Goal: Task Accomplishment & Management: Use online tool/utility

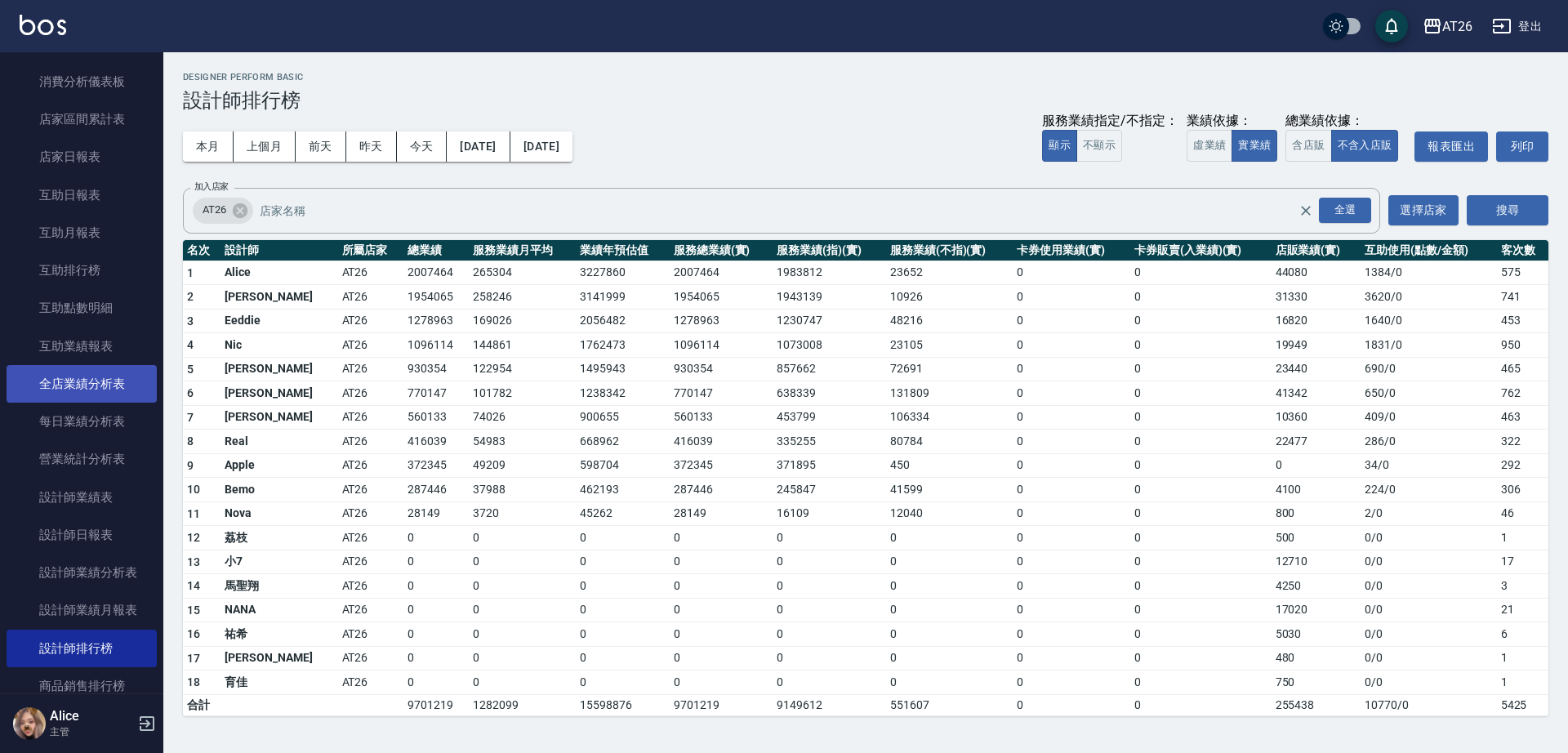
scroll to position [154, 0]
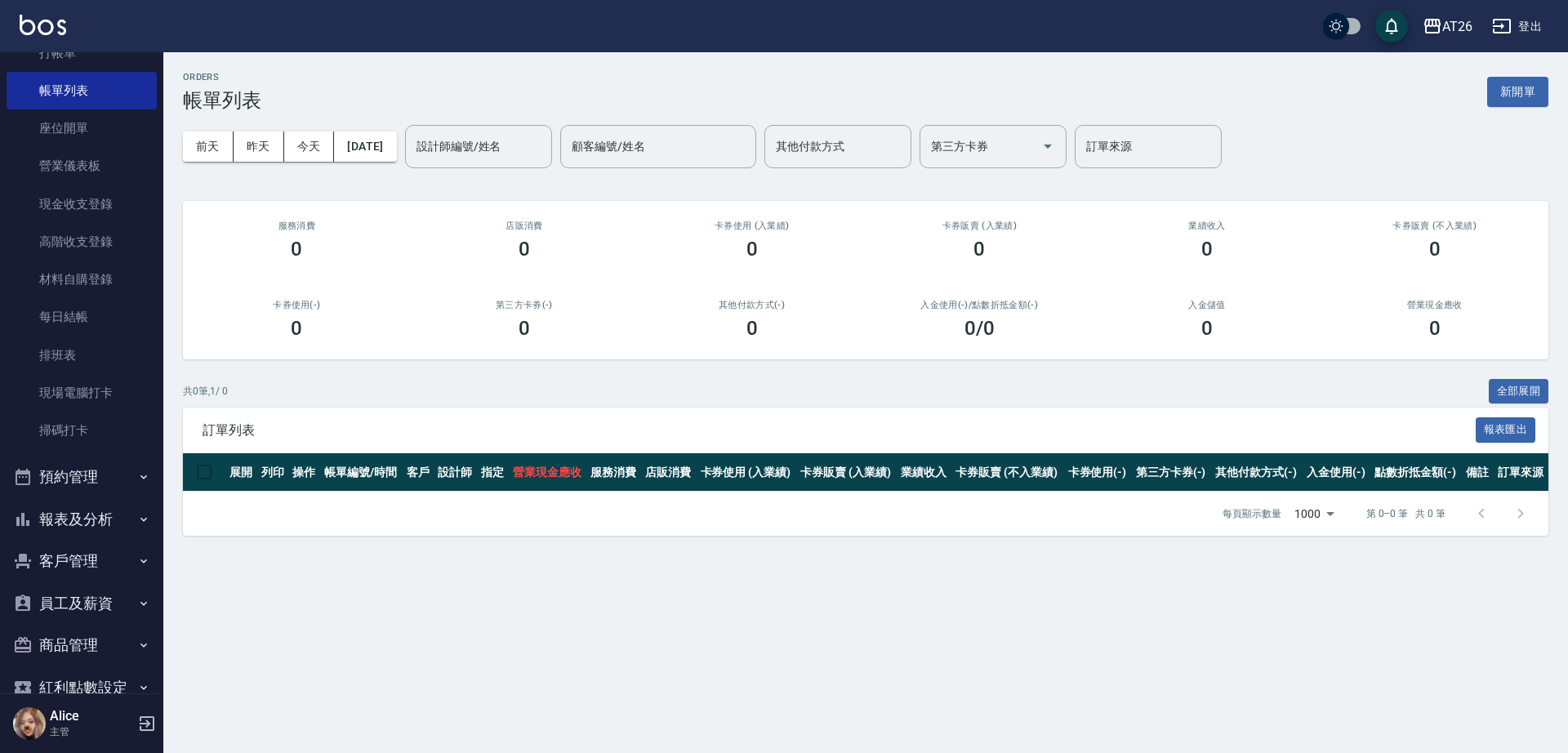
scroll to position [150, 0]
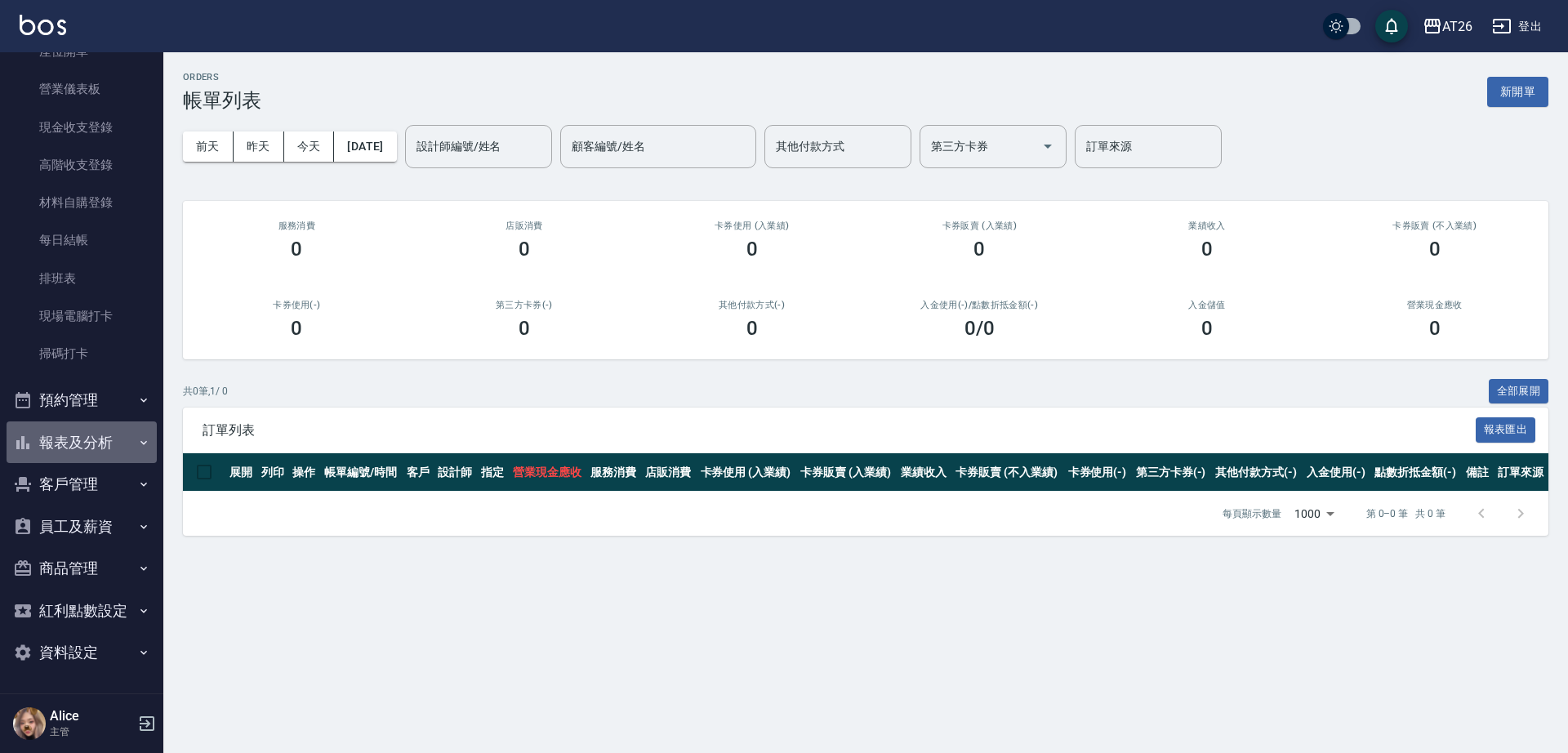
click at [82, 450] on button "報表及分析" at bounding box center [81, 442] width 150 height 42
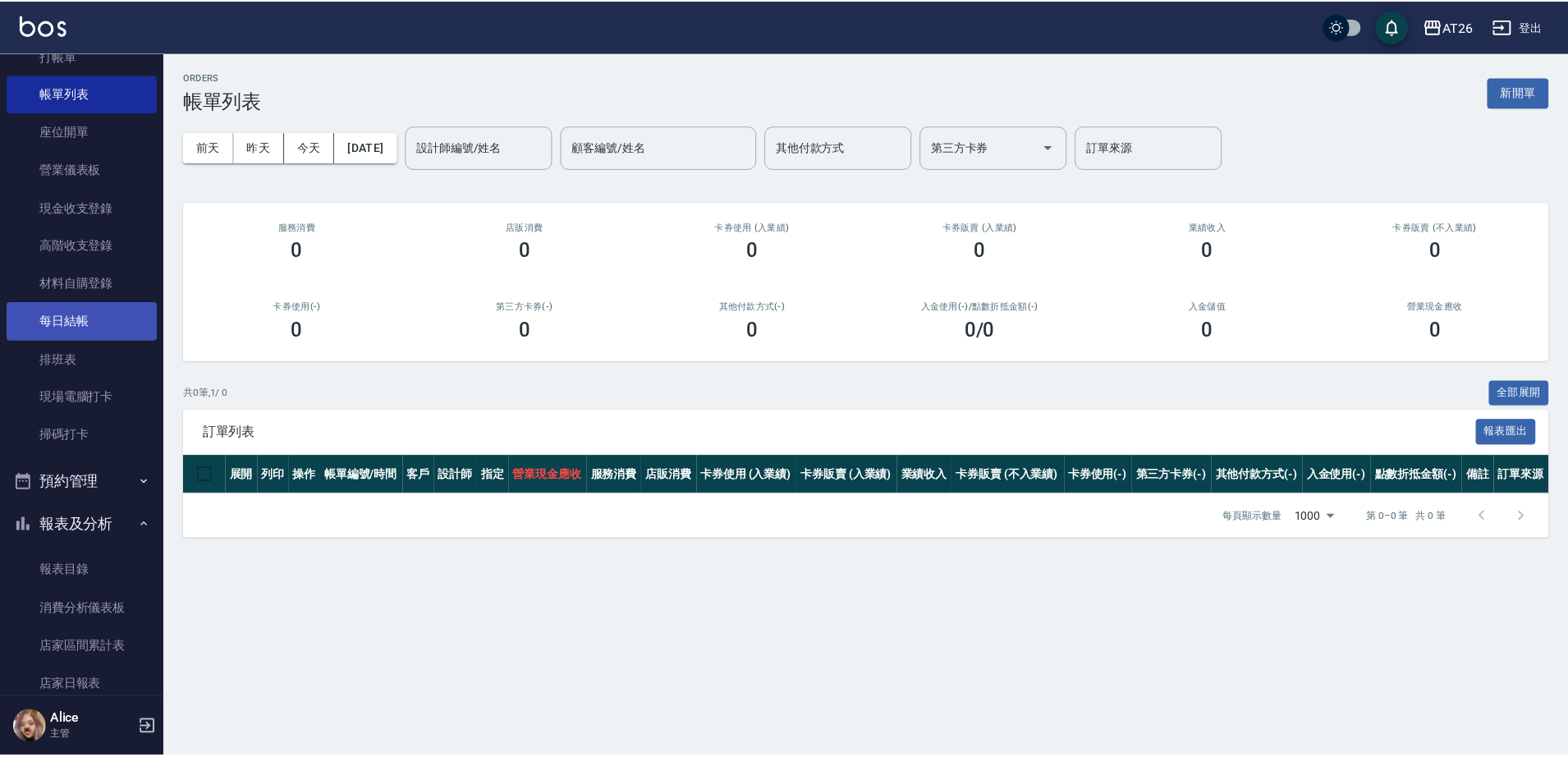
scroll to position [48, 0]
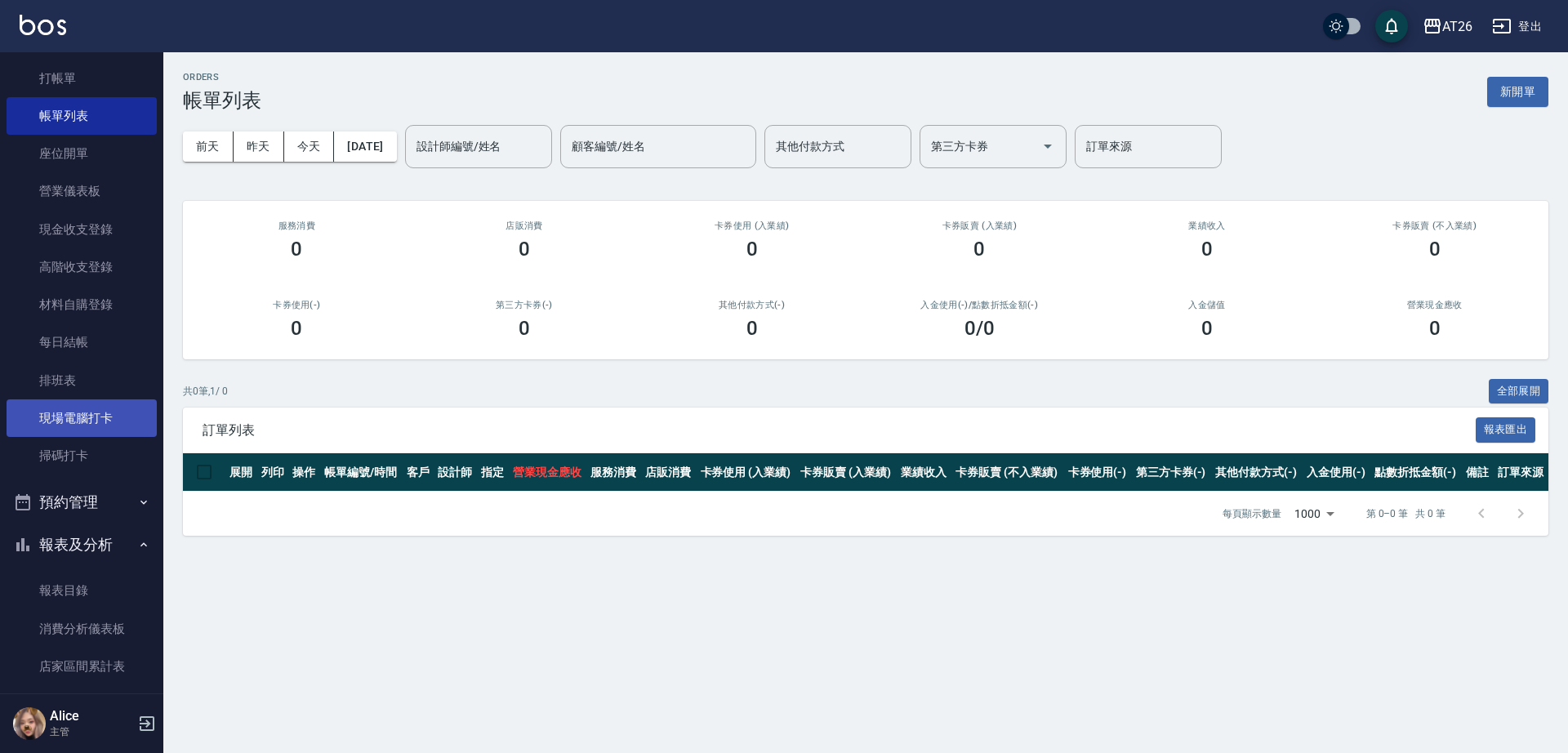
click at [114, 423] on link "現場電腦打卡" at bounding box center [81, 418] width 150 height 37
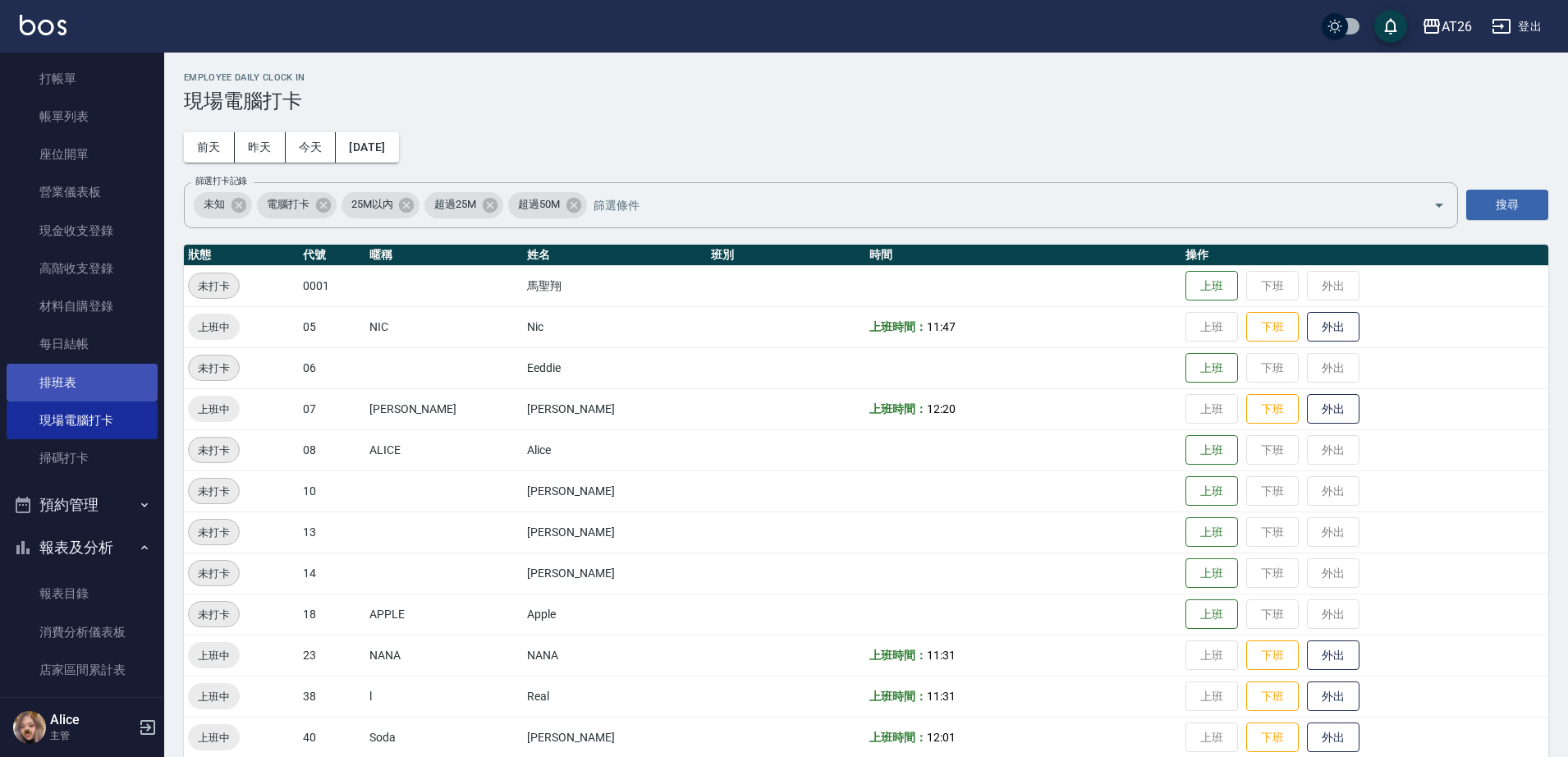
click at [115, 390] on link "排班表" at bounding box center [82, 382] width 151 height 37
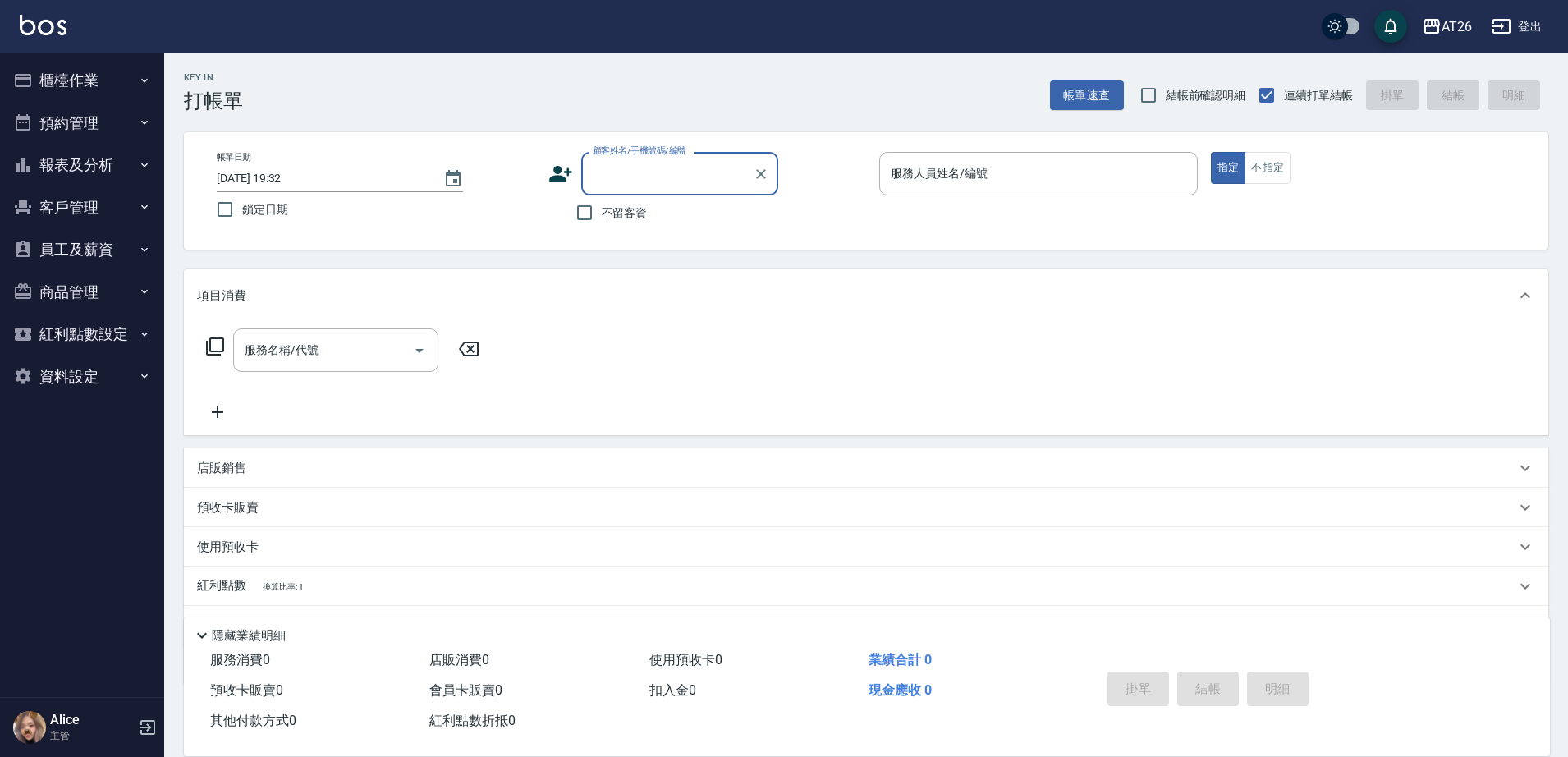
click at [682, 188] on div "顧客姓名/手機號碼/編號" at bounding box center [680, 173] width 197 height 43
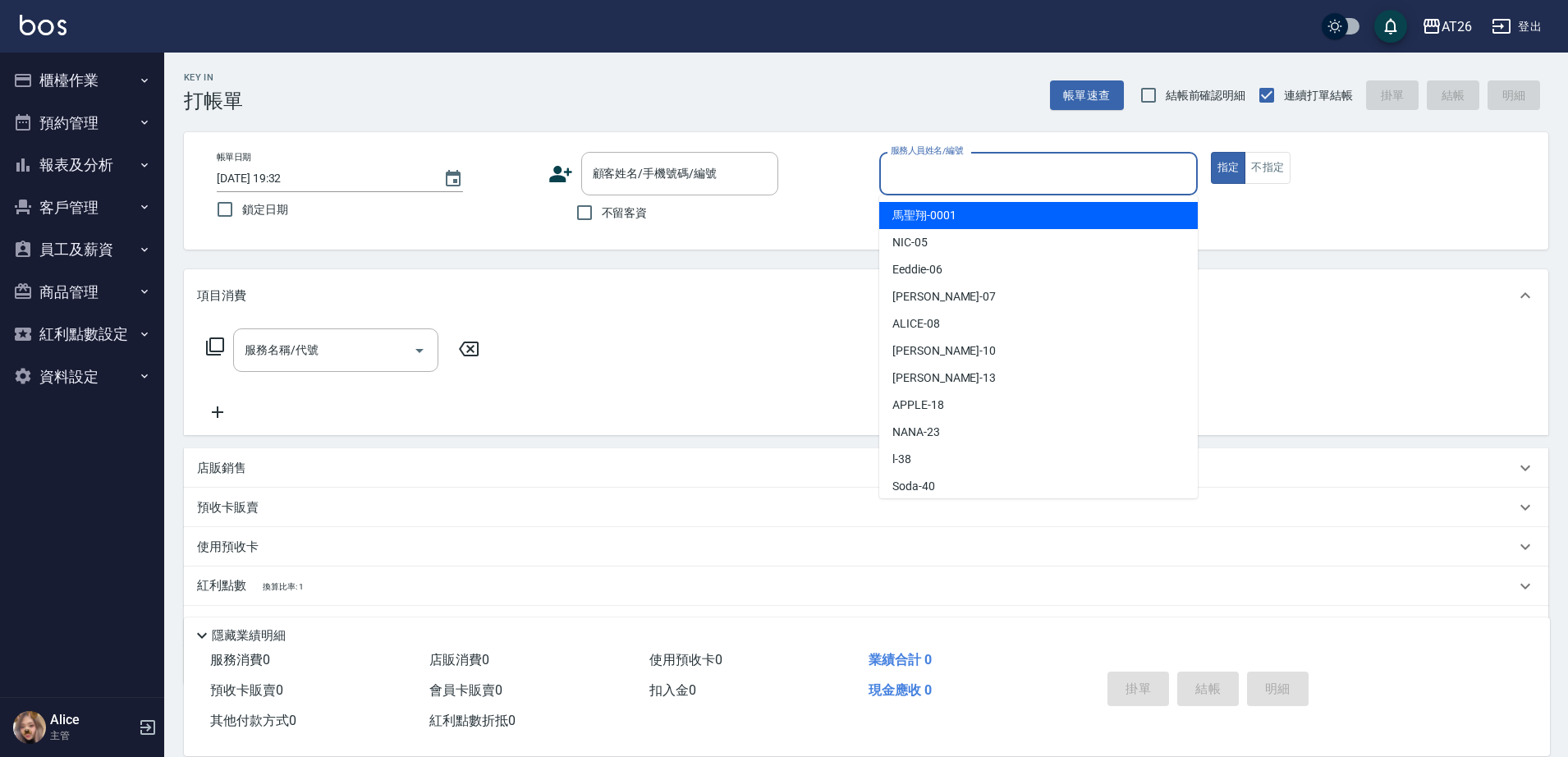
click at [915, 180] on input "服務人員姓名/編號" at bounding box center [1038, 173] width 304 height 29
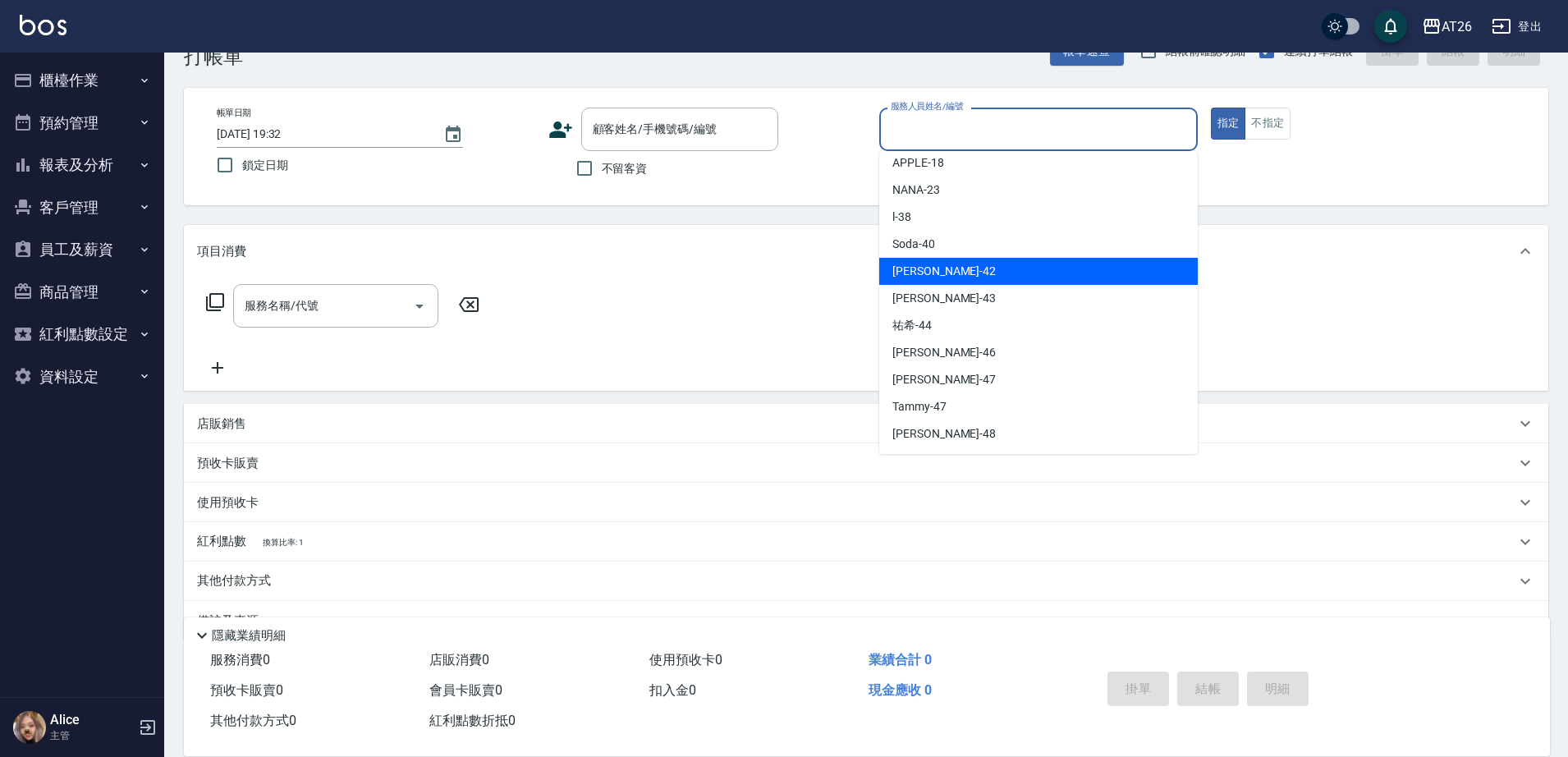
scroll to position [86, 0]
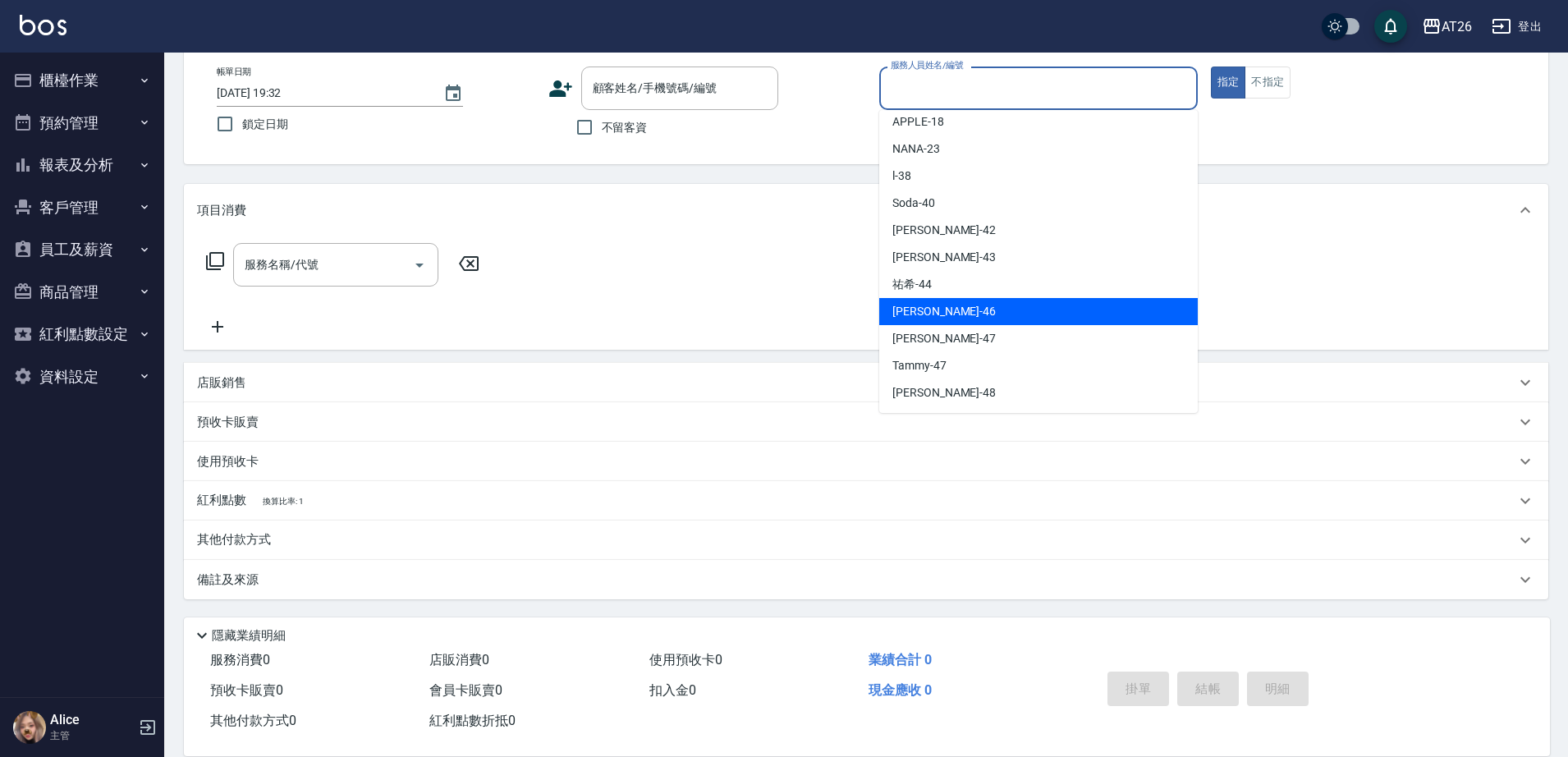
click at [932, 320] on div "tony -46" at bounding box center [1038, 310] width 318 height 27
type input "tony-46"
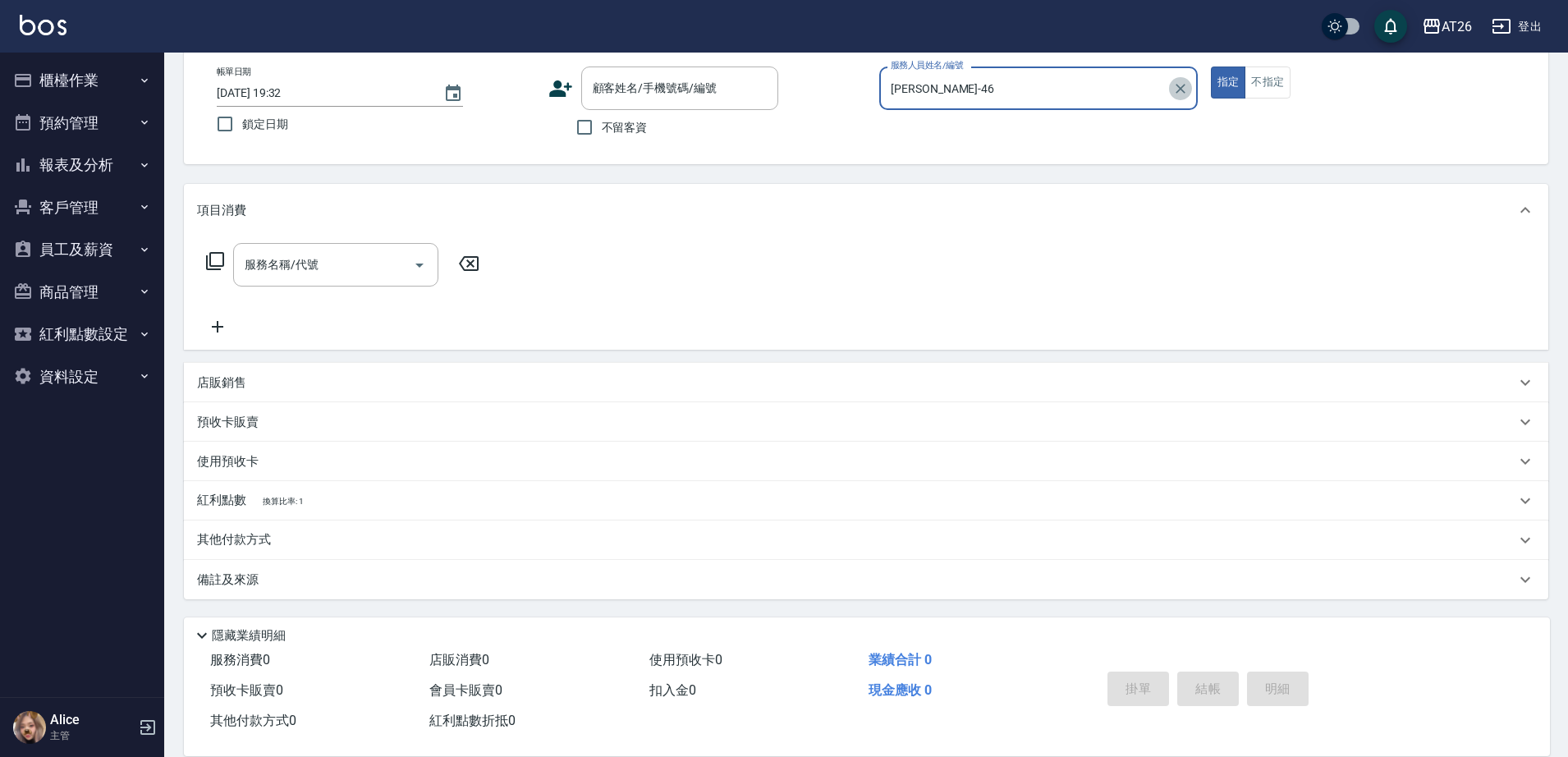
click at [1185, 92] on icon "Clear" at bounding box center [1181, 89] width 10 height 10
click at [1151, 105] on div "服務人員姓名/編號" at bounding box center [1038, 88] width 318 height 43
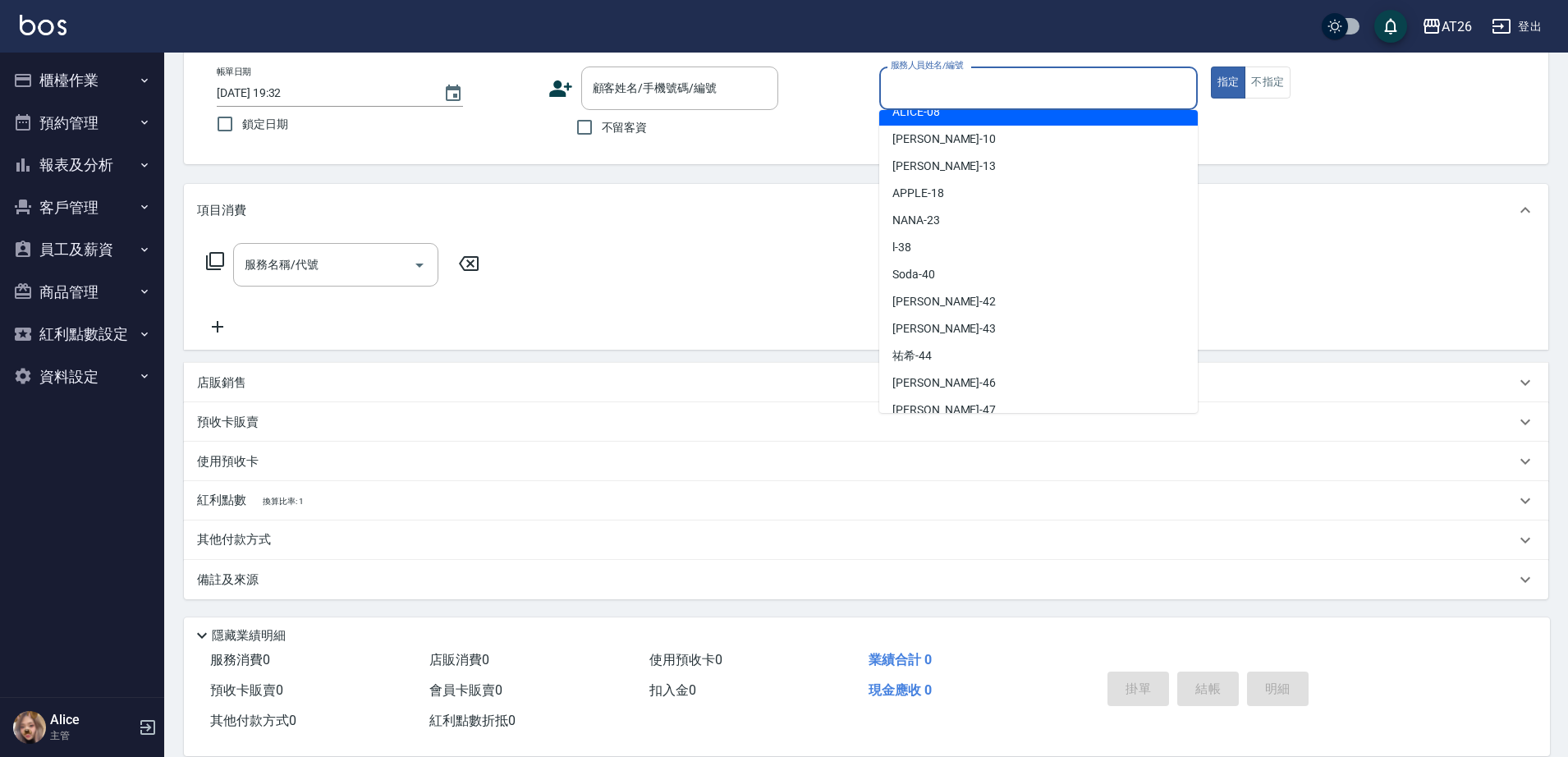
scroll to position [198, 0]
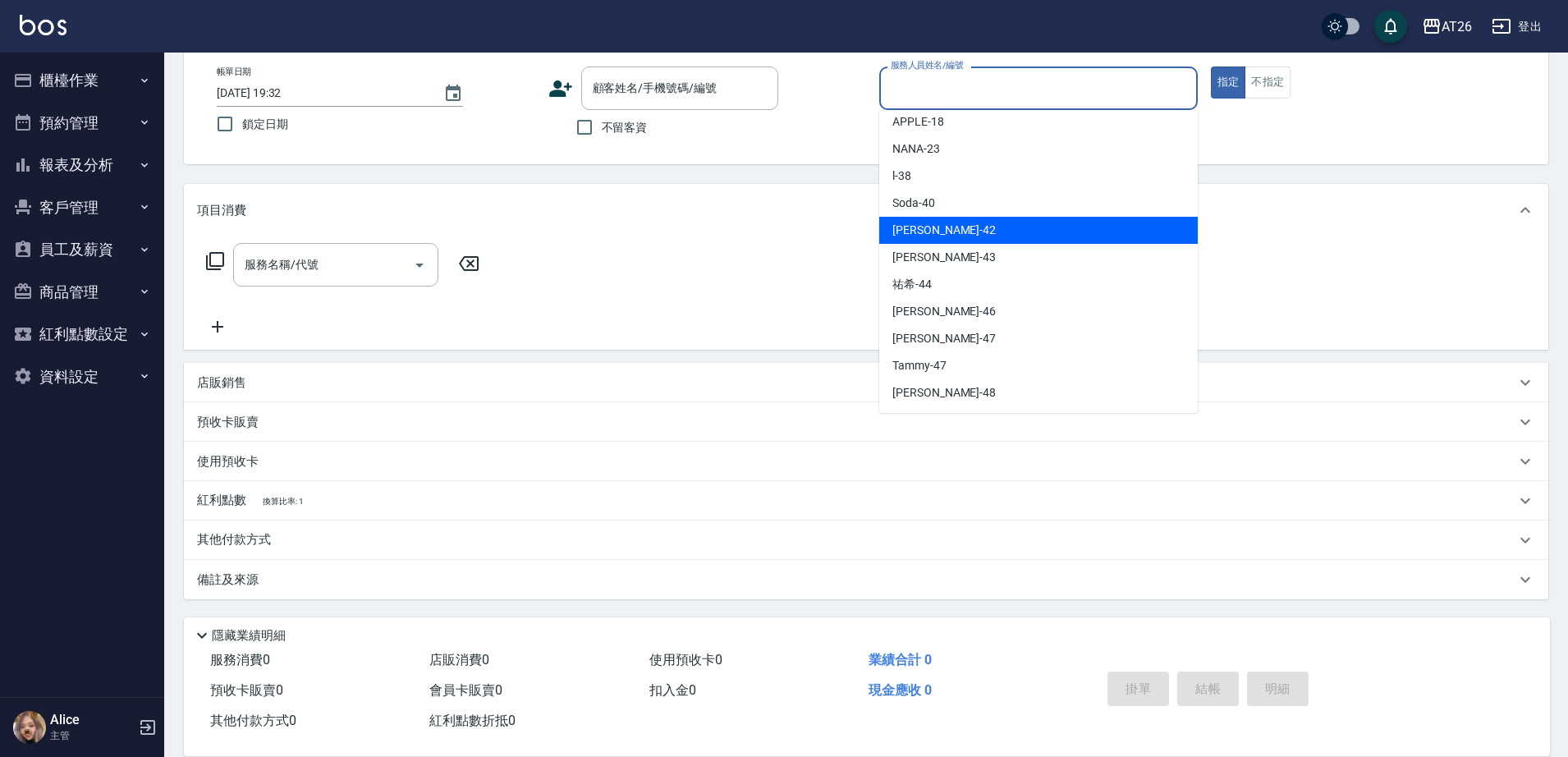
click at [920, 239] on span "蕾菈 -42" at bounding box center [943, 230] width 103 height 17
type input "蕾菈-42"
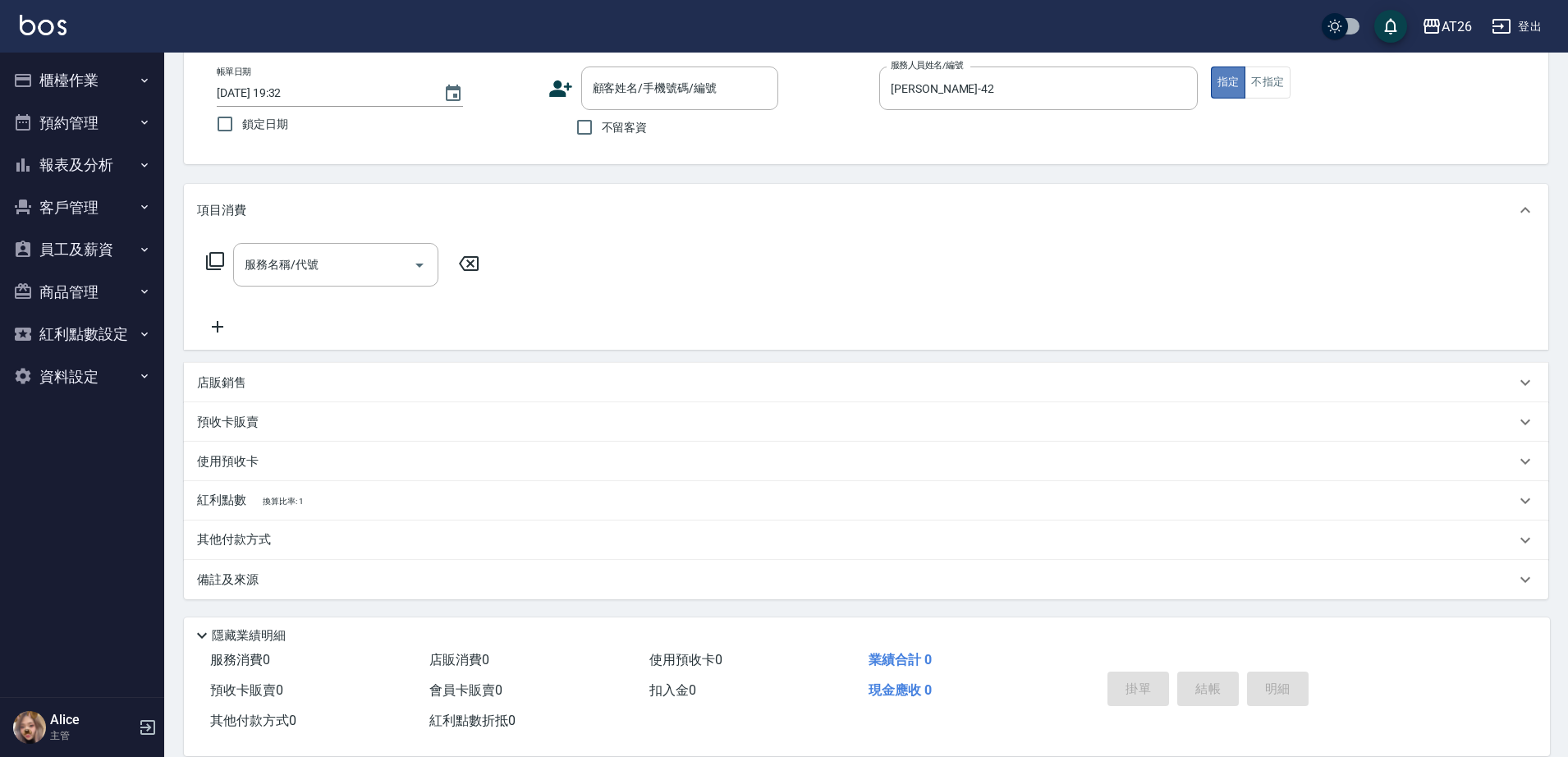
click at [1237, 72] on button "指定" at bounding box center [1228, 82] width 35 height 32
click at [336, 274] on input "服務名稱/代號" at bounding box center [323, 264] width 166 height 29
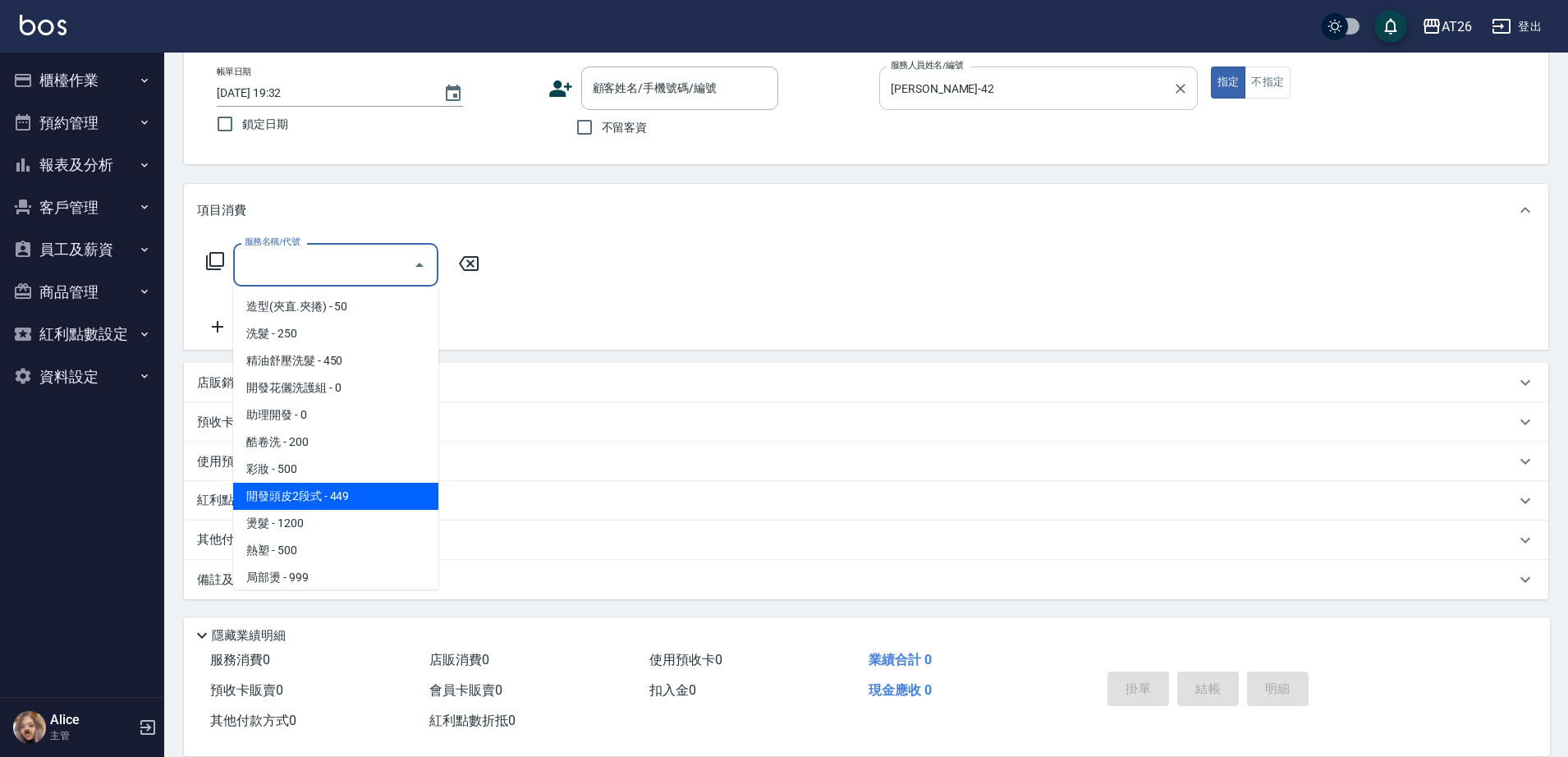
click at [1016, 103] on div "蕾菈-42 服務人員姓名/編號" at bounding box center [1038, 88] width 318 height 43
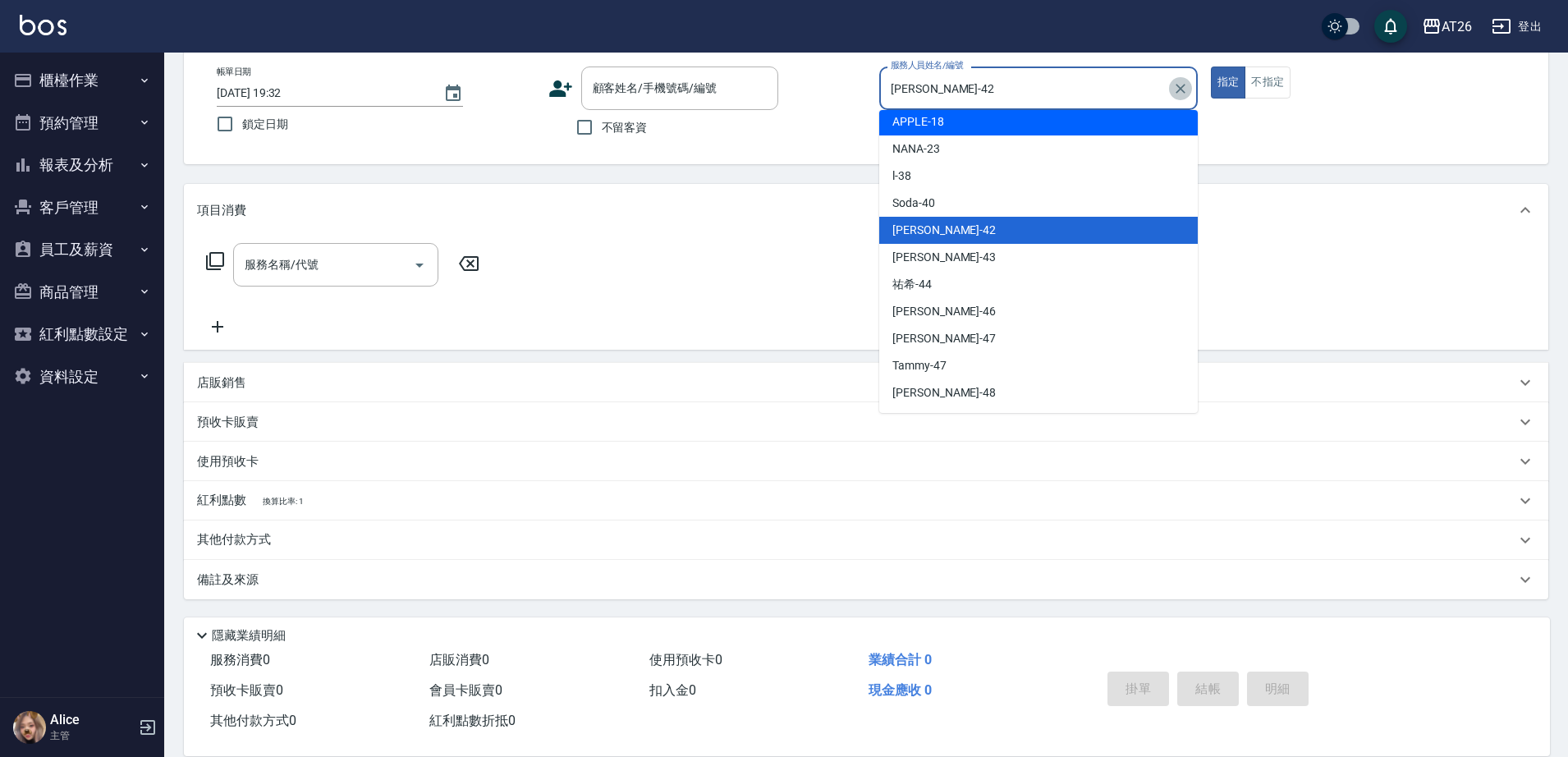
click at [1171, 83] on button "Clear" at bounding box center [1180, 88] width 23 height 23
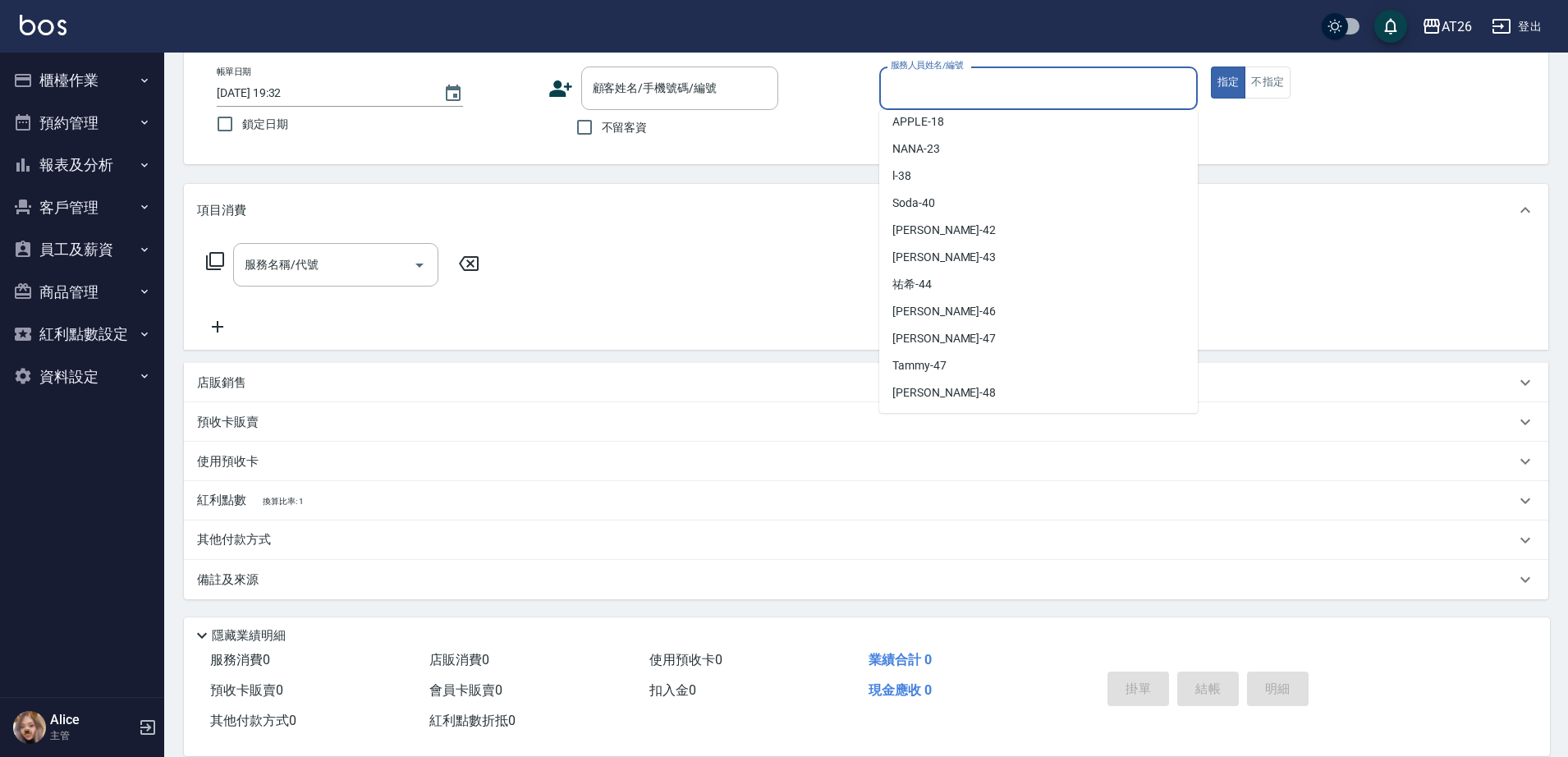
scroll to position [7, 0]
